Goal: Task Accomplishment & Management: Manage account settings

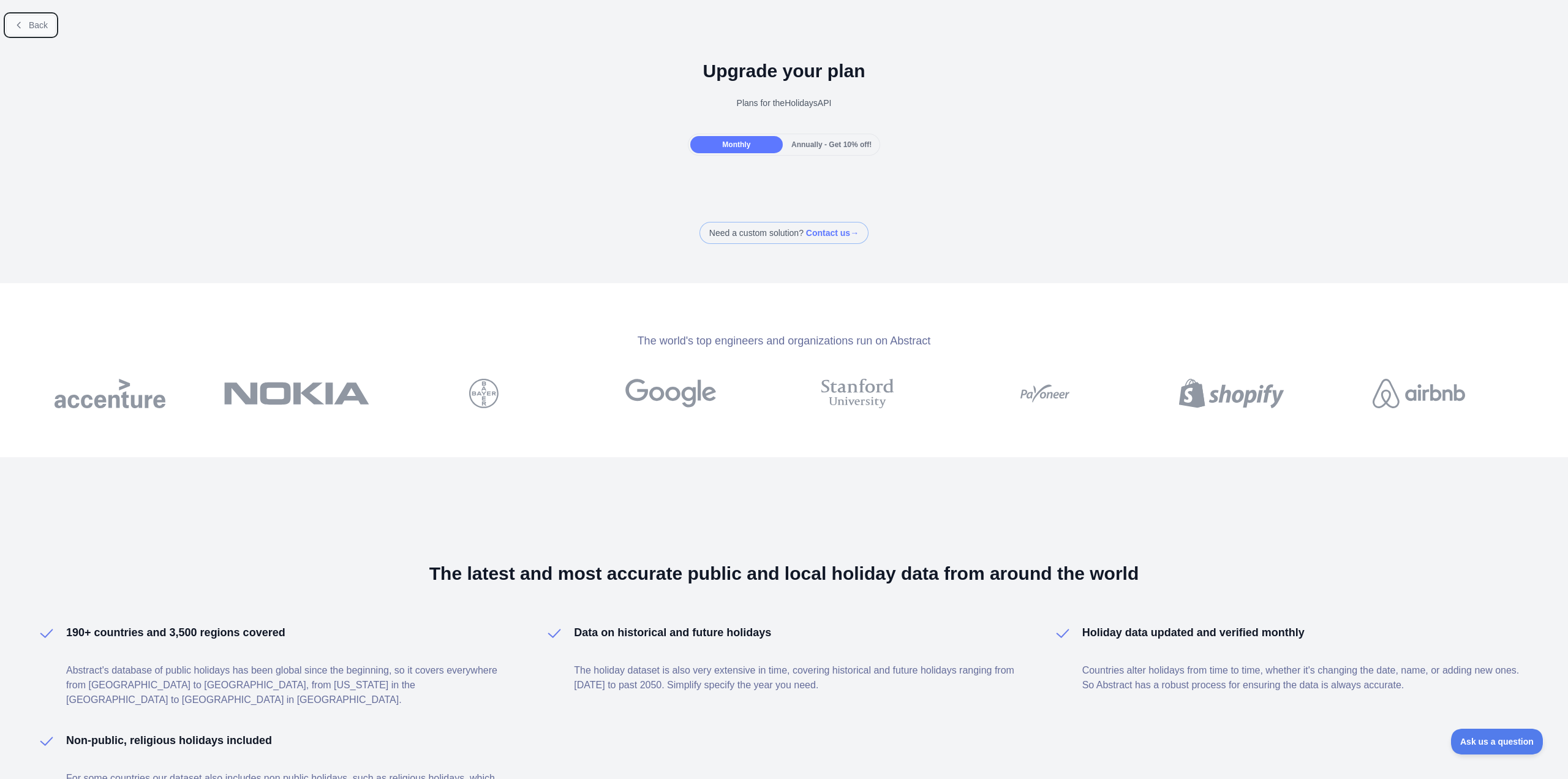
click at [36, 22] on span "Back" at bounding box center [38, 25] width 19 height 10
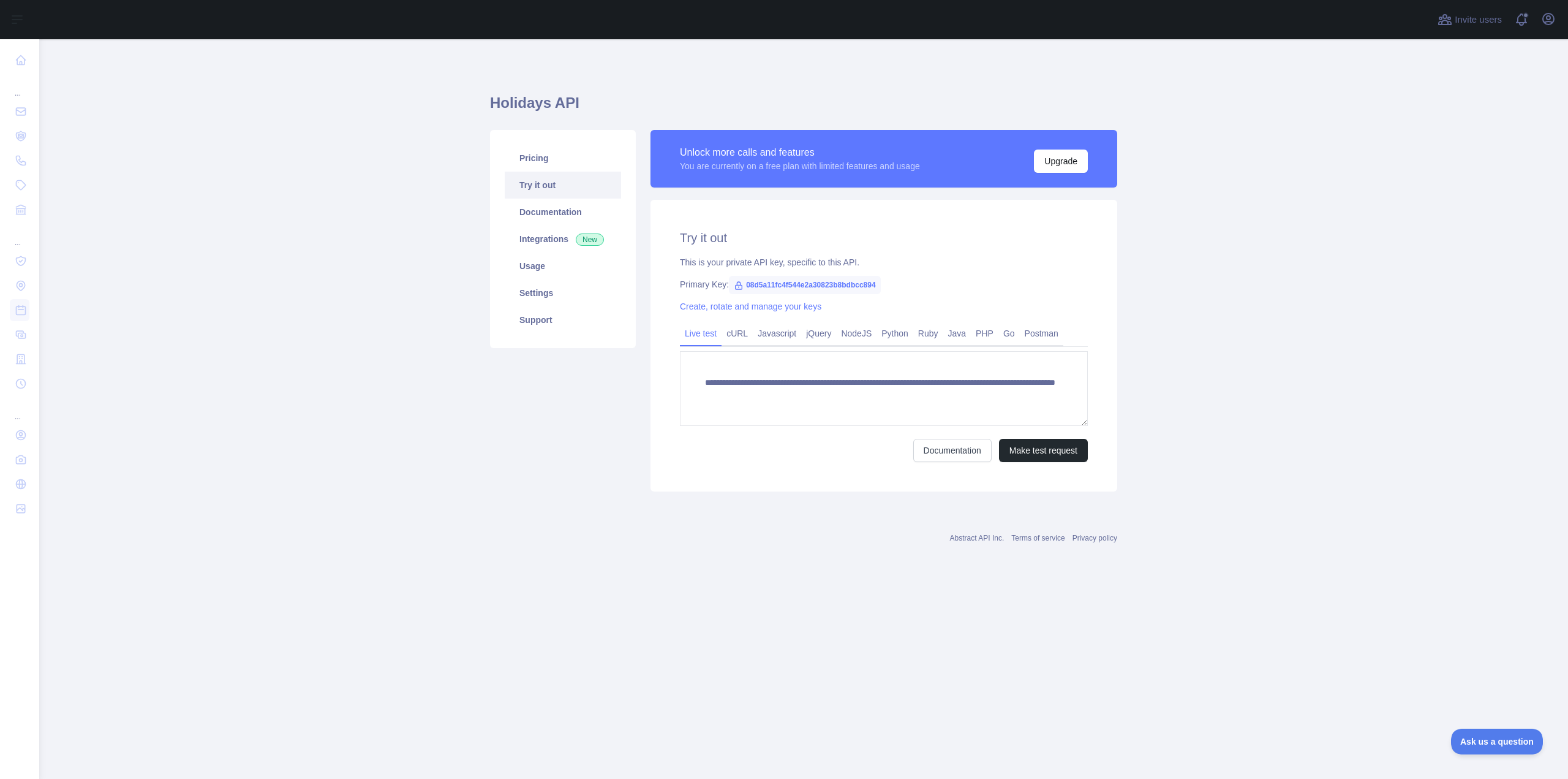
click at [795, 283] on span "08d5a11fc4f544e2a30823b8bdbcc894" at bounding box center [805, 284] width 152 height 18
click at [735, 285] on icon at bounding box center [738, 285] width 7 height 7
click at [769, 283] on span "08d5a11fc4f544e2a30823b8bdbcc894" at bounding box center [805, 284] width 152 height 18
click at [762, 309] on link "Create, rotate and manage your keys" at bounding box center [750, 306] width 141 height 10
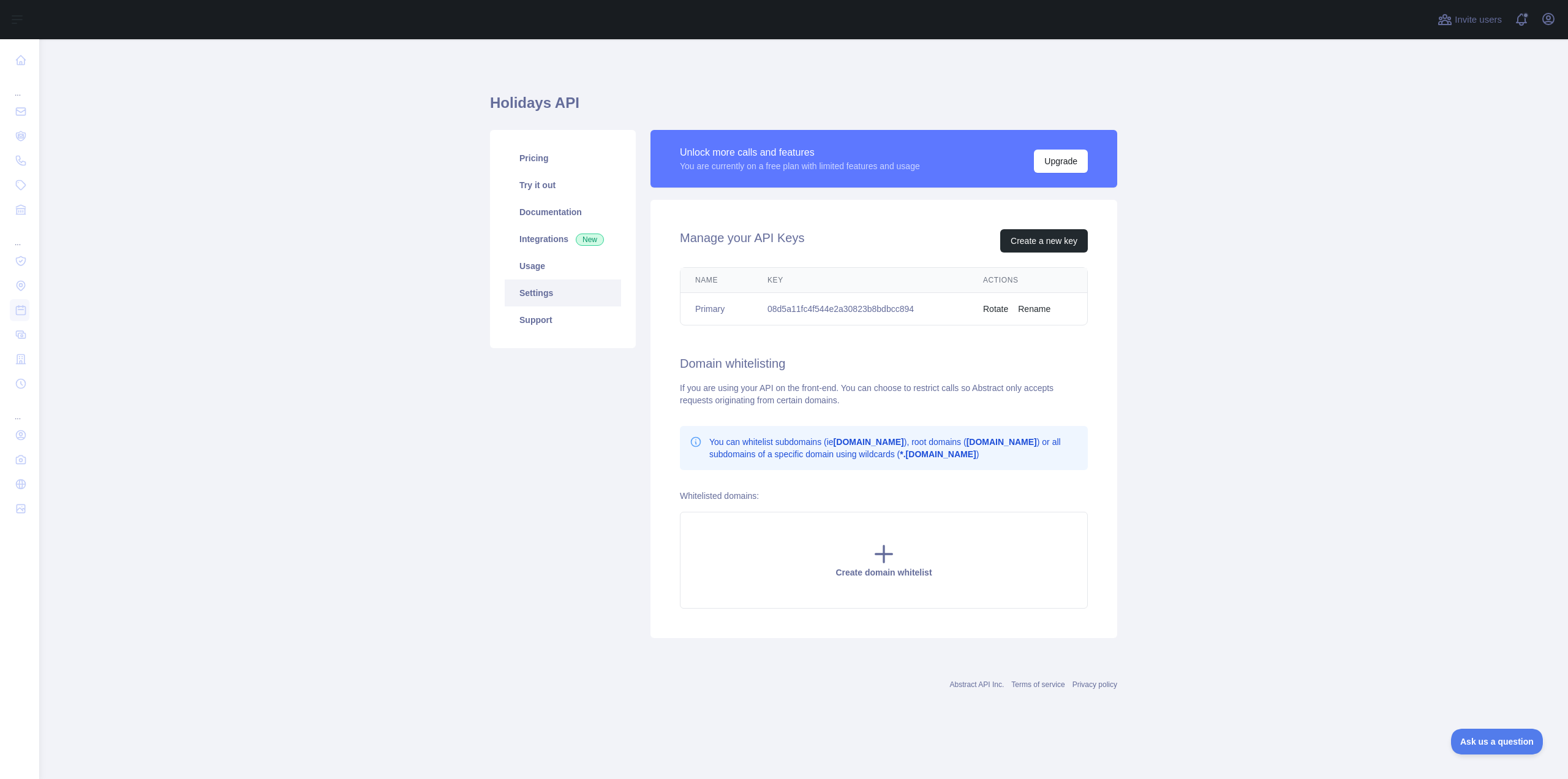
click at [876, 304] on td "08d5a11fc4f544e2a30823b8bdbcc894" at bounding box center [861, 309] width 216 height 33
copy td "08d5a11fc4f544e2a30823b8bdbcc894"
click at [809, 372] on div "Manage your API Keys Create a new key Name Key Actions Primary 08d5a11fc4f544e2…" at bounding box center [884, 418] width 467 height 438
click at [771, 209] on div "Manage your API Keys Create a new key Name Key Actions Primary 08d5a11fc4f544e2…" at bounding box center [884, 418] width 467 height 438
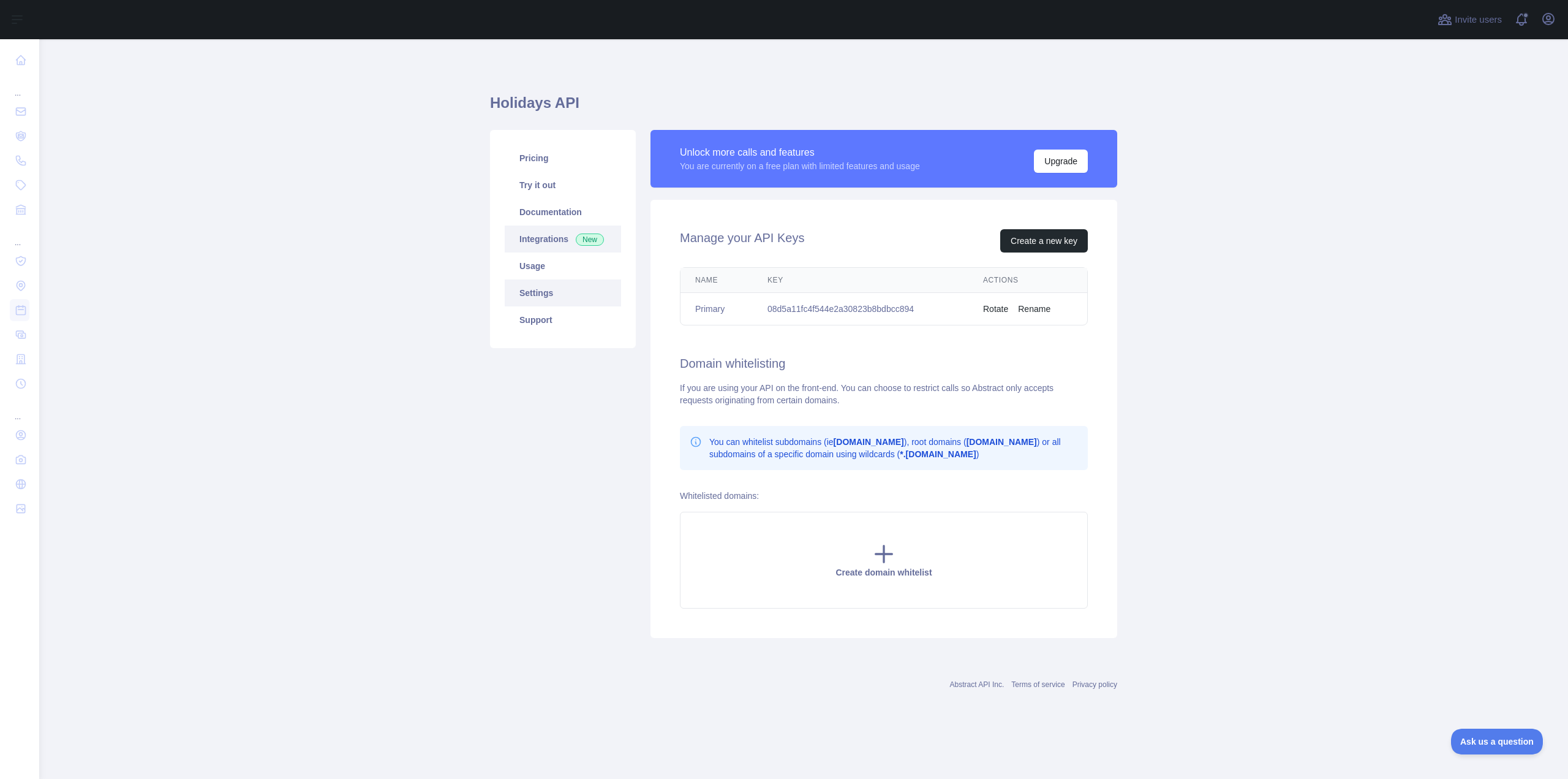
click at [550, 242] on link "Integrations New" at bounding box center [562, 238] width 116 height 27
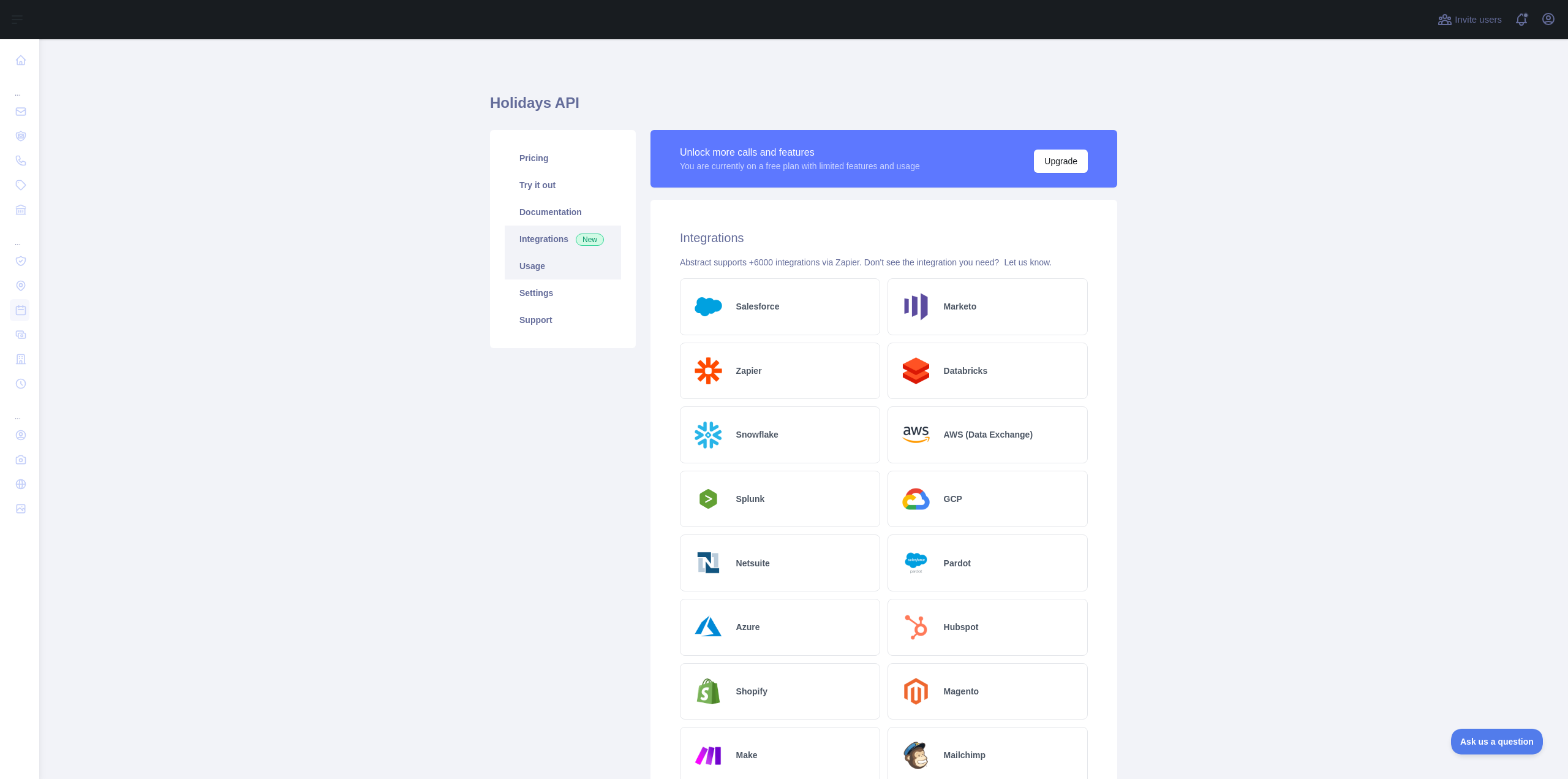
click at [540, 272] on link "Usage" at bounding box center [562, 265] width 116 height 27
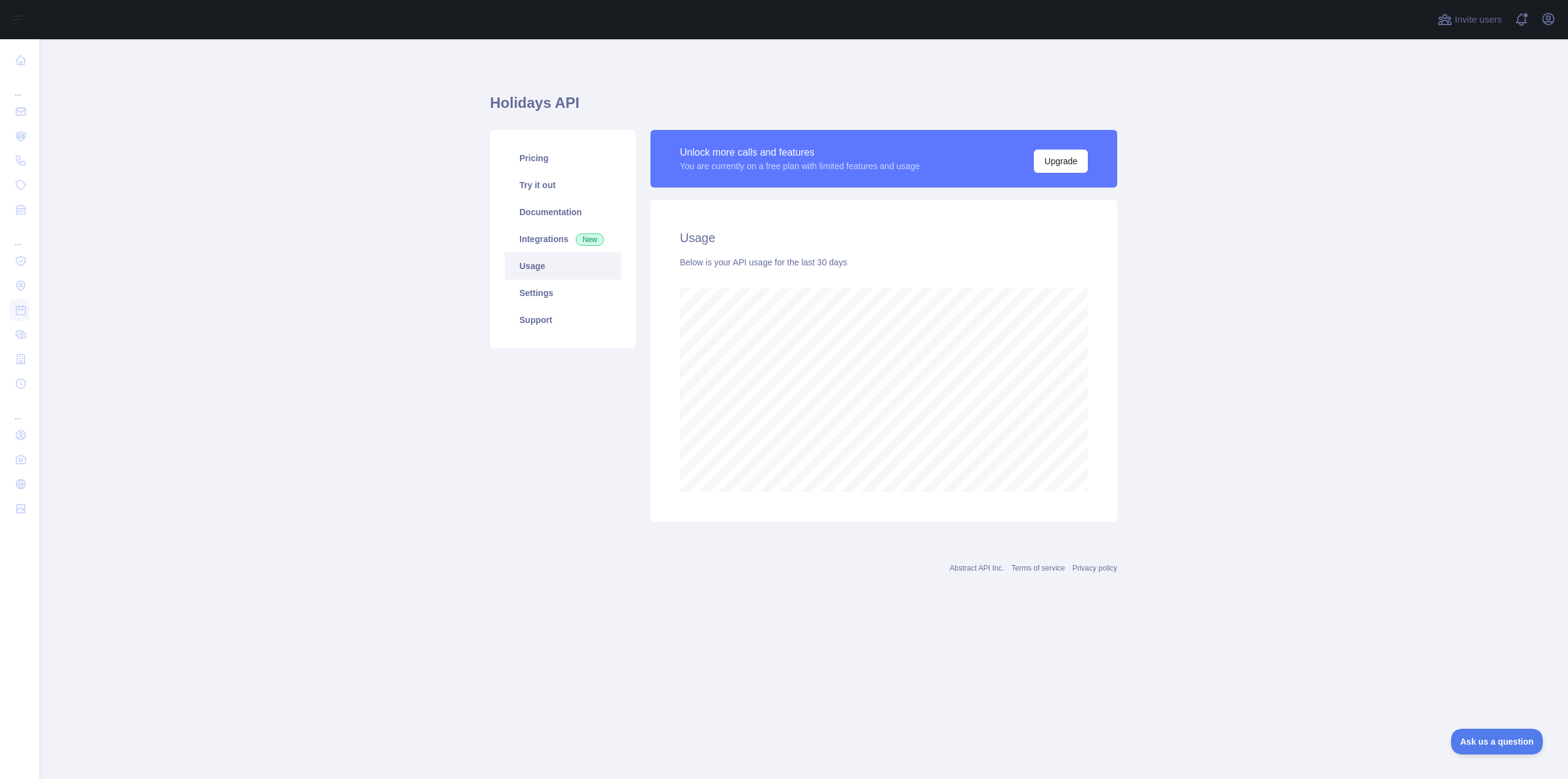
scroll to position [739, 1529]
click at [555, 304] on link "Settings" at bounding box center [562, 292] width 116 height 27
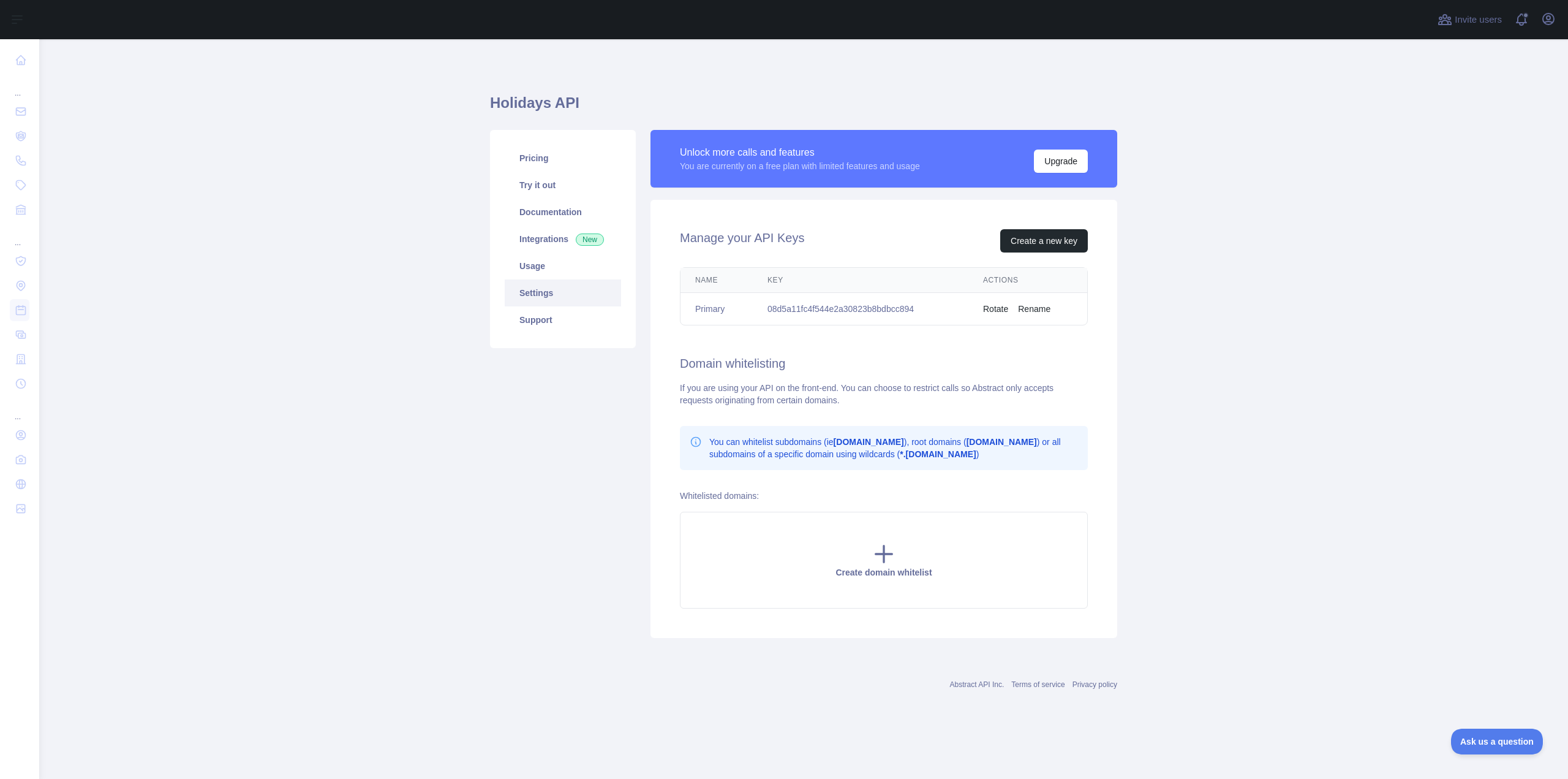
click at [973, 381] on div "Manage your API Keys Create a new key Name Key Actions Primary 08d5a11fc4f544e2…" at bounding box center [884, 418] width 467 height 438
click at [1066, 161] on button "Upgrade" at bounding box center [1061, 160] width 54 height 23
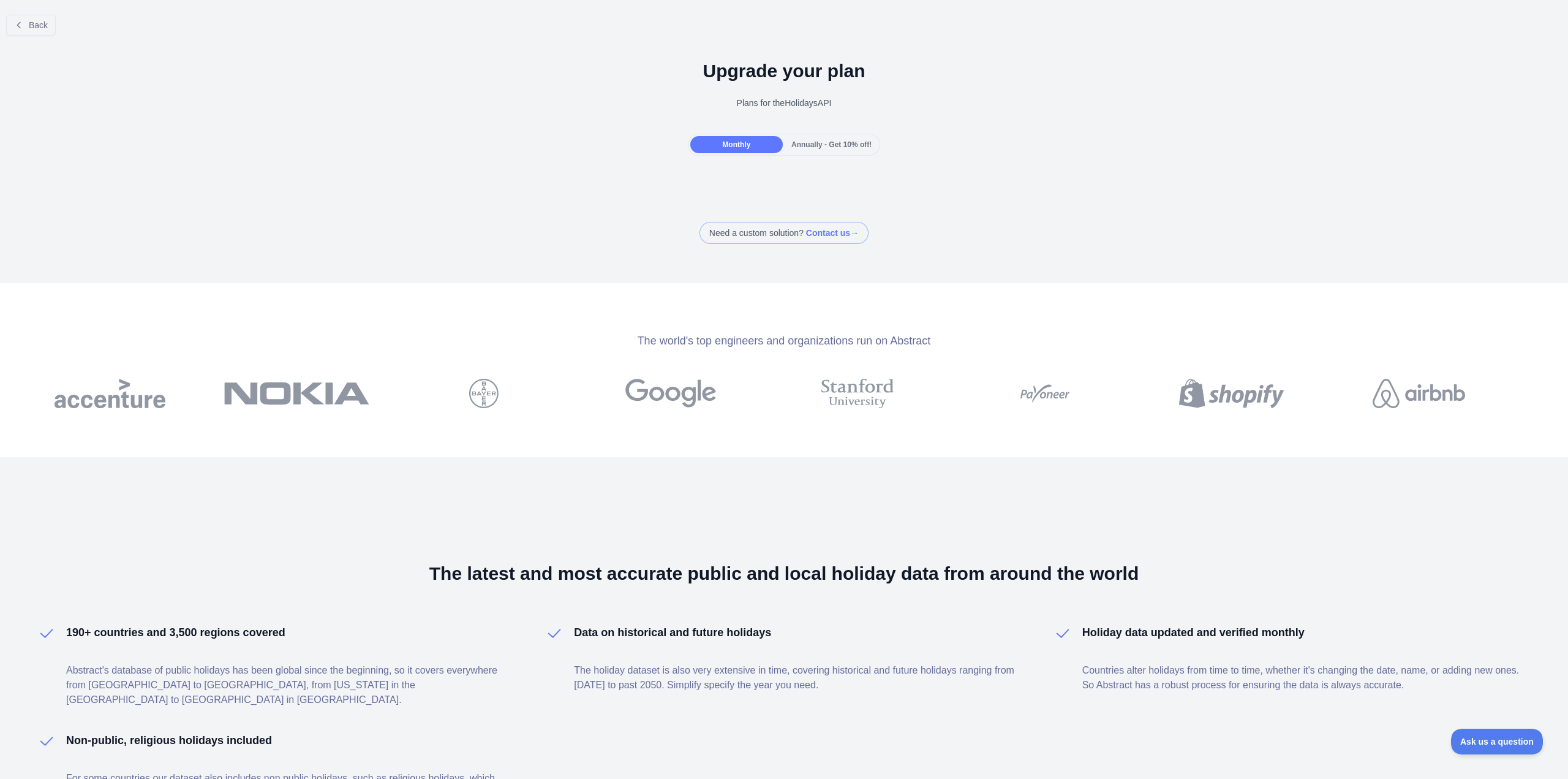
click at [805, 143] on span "Annually - Get 10% off!" at bounding box center [832, 144] width 80 height 9
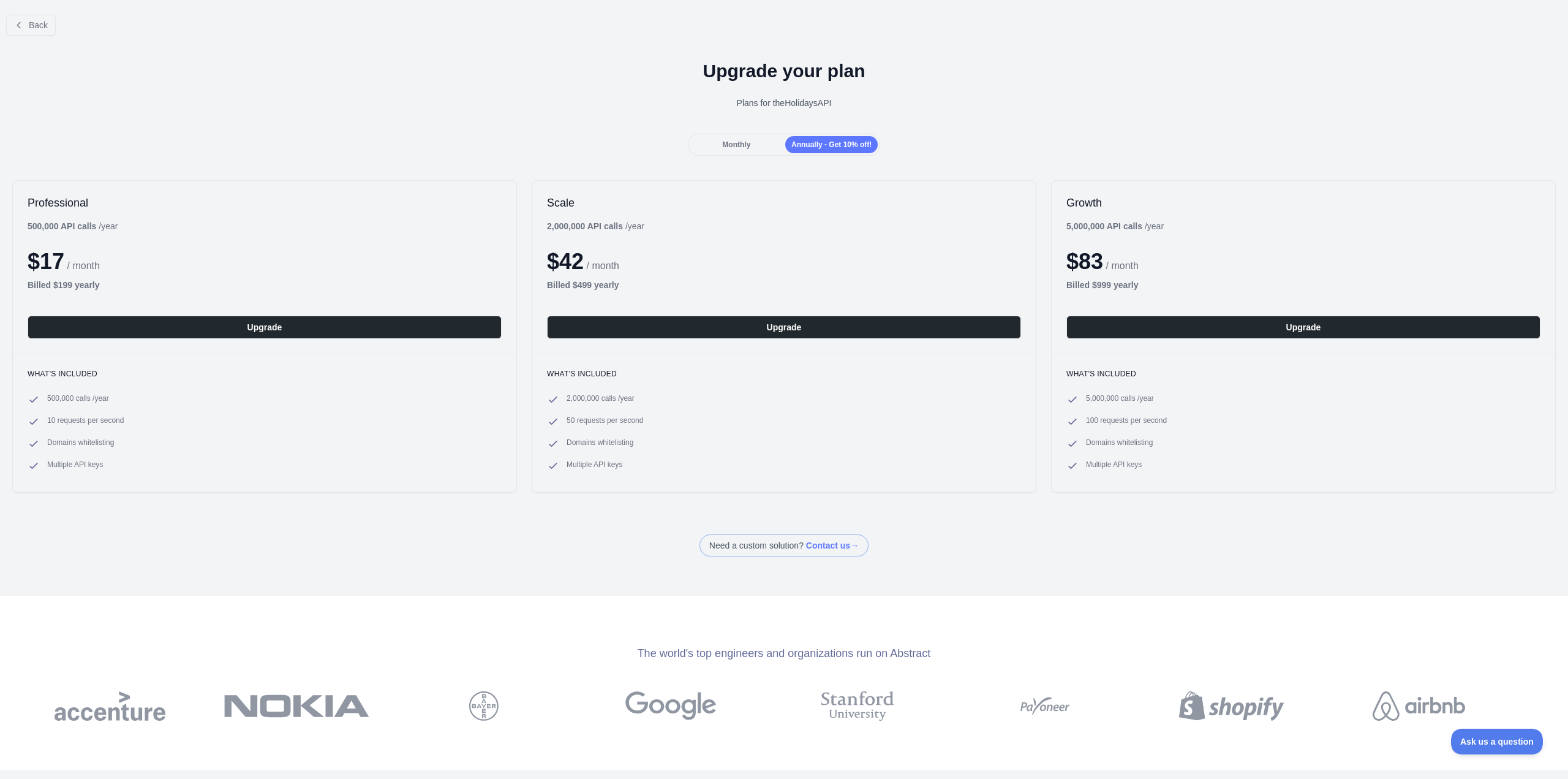
click at [756, 149] on div "Monthly" at bounding box center [736, 144] width 92 height 17
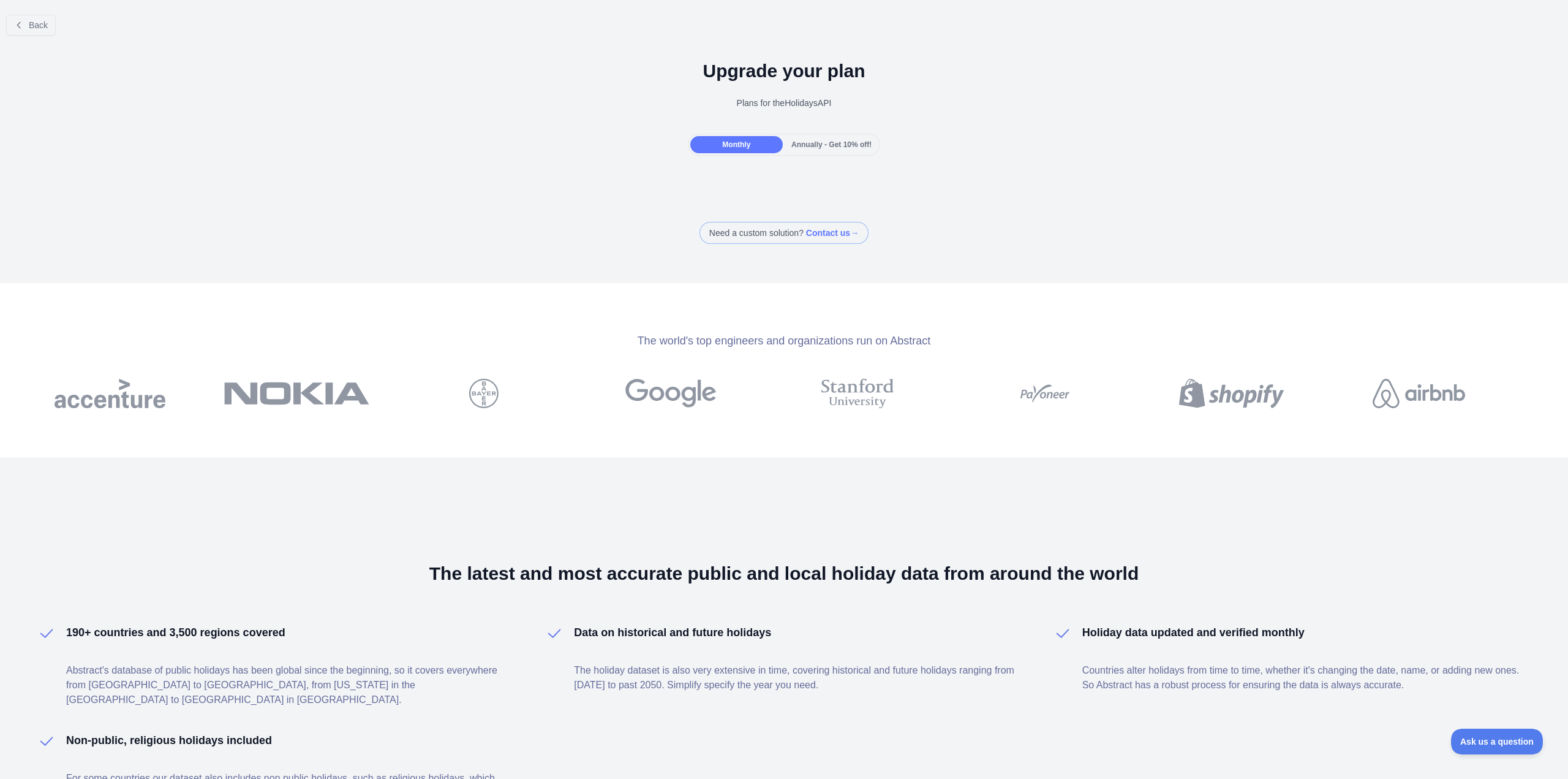
click at [805, 141] on span "Annually - Get 10% off!" at bounding box center [832, 144] width 80 height 9
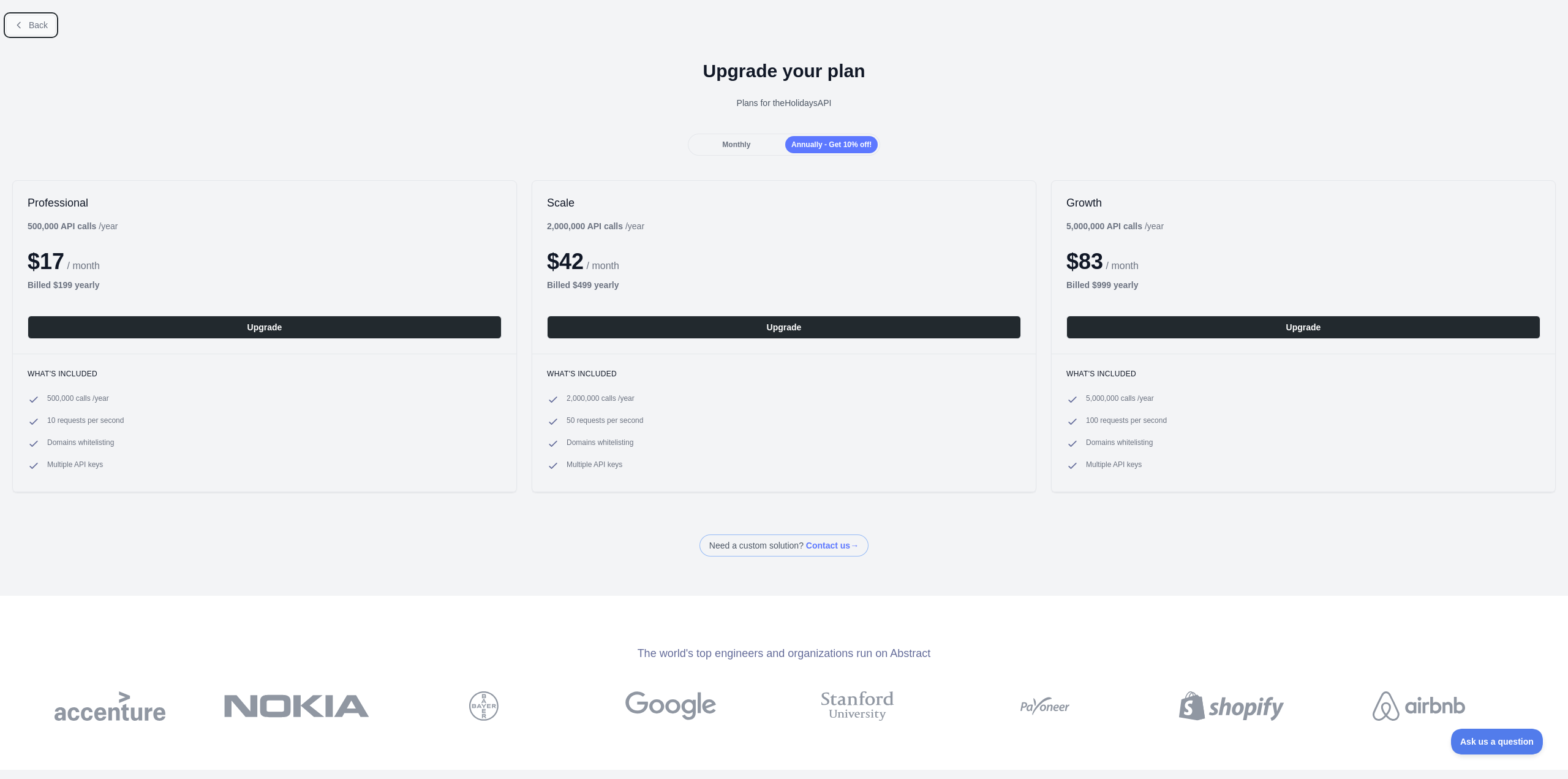
click at [31, 20] on span "Back" at bounding box center [38, 25] width 19 height 10
